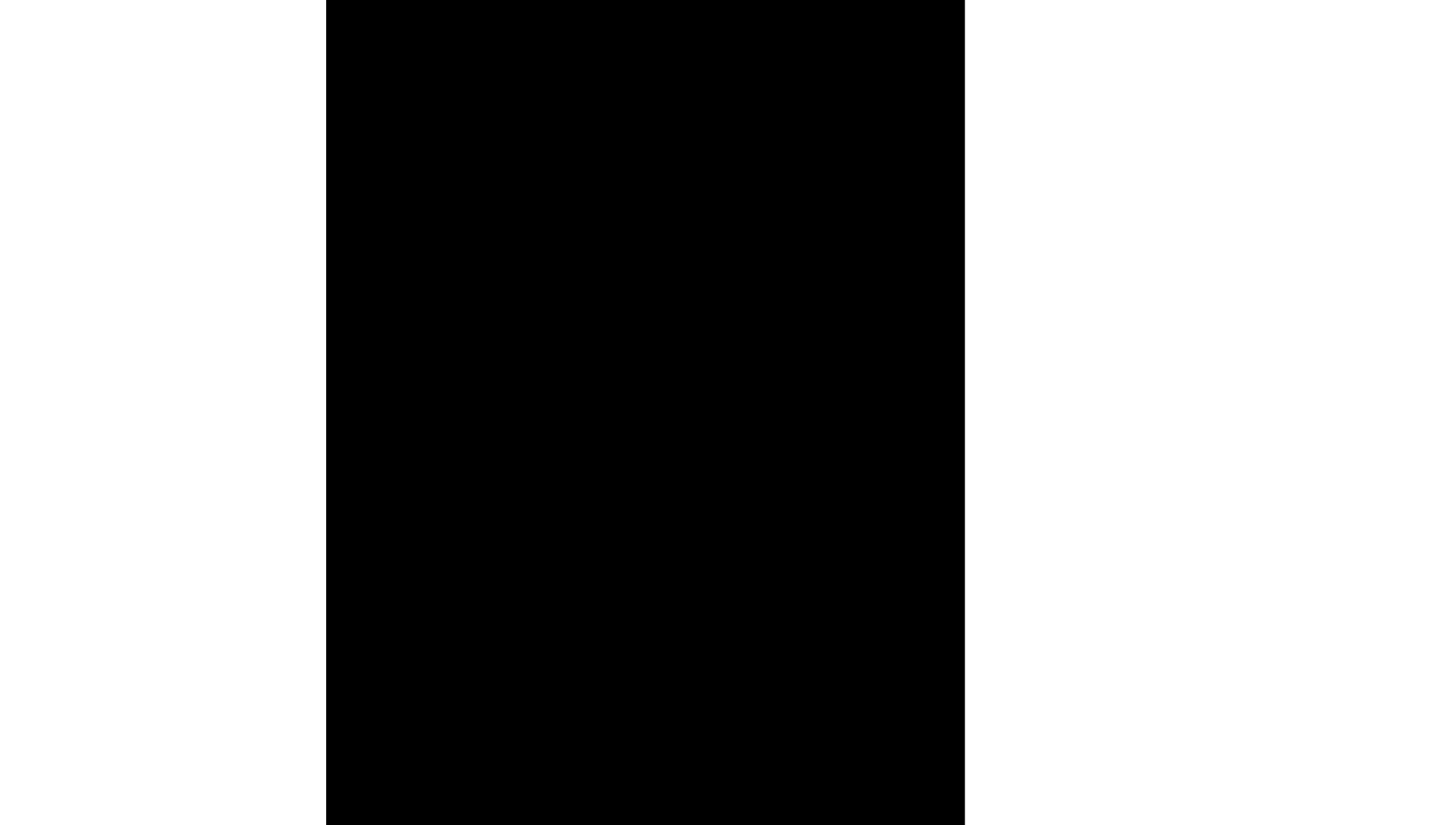
scroll to position [1785, 0]
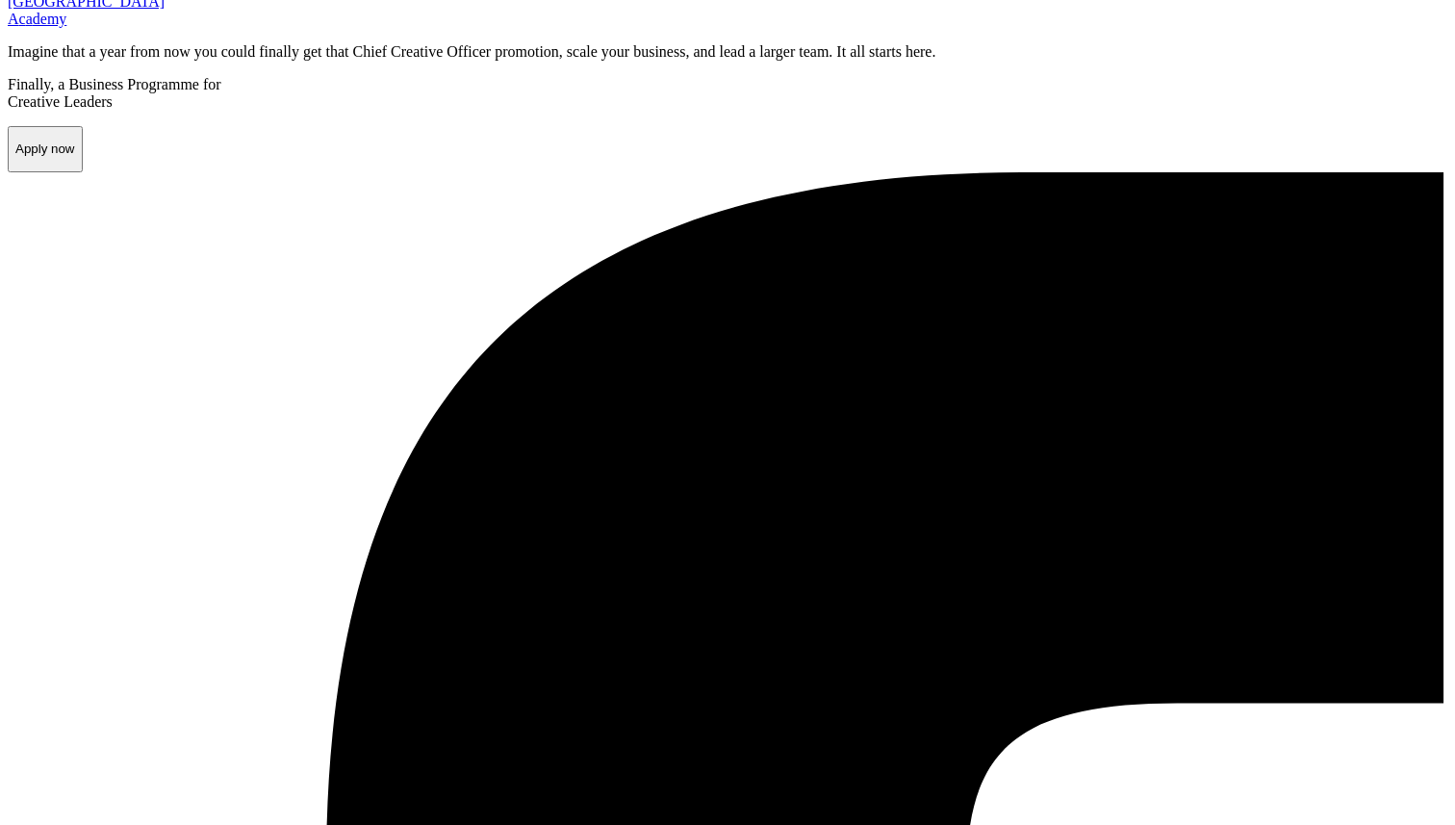
scroll to position [0, 0]
